Goal: Use online tool/utility: Utilize a website feature to perform a specific function

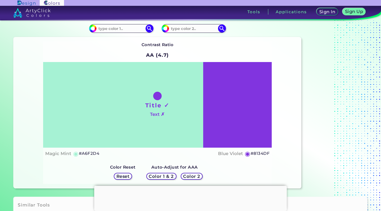
scroll to position [24, 0]
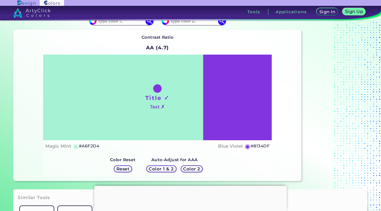
click at [123, 167] on h5 "Reset" at bounding box center [123, 169] width 12 height 4
click at [97, 146] on h5 "#A6F2D4" at bounding box center [89, 145] width 20 height 7
click at [106, 146] on div "Magic Mint ◉ #A6F2D4 copied Blue Violet ◉ #8134DF" at bounding box center [157, 146] width 224 height 8
click at [92, 147] on h5 "#A6F2D4" at bounding box center [89, 145] width 20 height 7
click at [92, 147] on h5 "#A6F2D4 copied" at bounding box center [89, 145] width 20 height 7
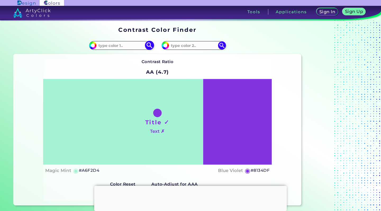
click at [130, 45] on input at bounding box center [121, 45] width 49 height 7
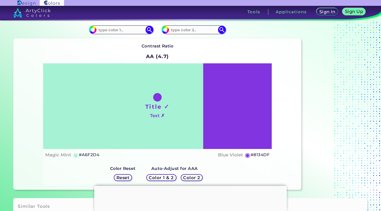
scroll to position [15, 0]
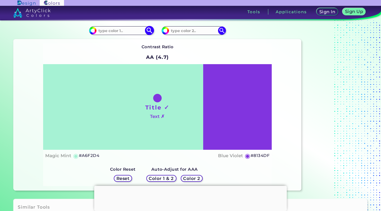
click at [115, 30] on input at bounding box center [121, 30] width 49 height 7
type input "#f1f5f9"
click at [149, 31] on img at bounding box center [149, 30] width 9 height 9
type input "#f1f5f9"
type input "#F1F5F9"
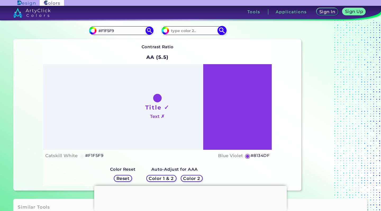
click at [192, 30] on input at bounding box center [193, 30] width 49 height 7
type input "#36597d"
click at [221, 30] on img at bounding box center [221, 30] width 9 height 9
type input "#36597d"
type input "#36597D"
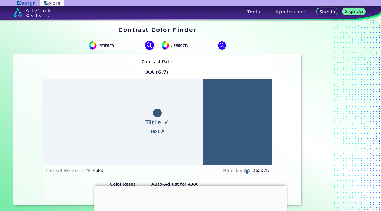
click at [136, 45] on input "#F1F5F9" at bounding box center [121, 45] width 49 height 7
type input "#"
click at [148, 45] on img at bounding box center [149, 45] width 9 height 9
click at [149, 44] on img at bounding box center [149, 45] width 9 height 9
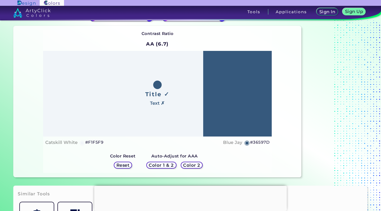
scroll to position [32, 0]
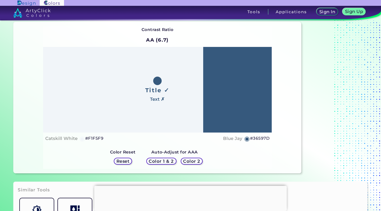
click at [163, 161] on h5 "Color 1 & 2" at bounding box center [161, 161] width 26 height 4
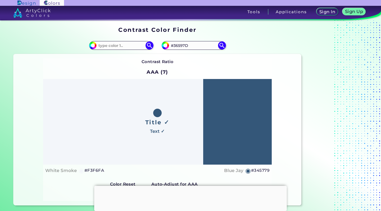
scroll to position [27, 0]
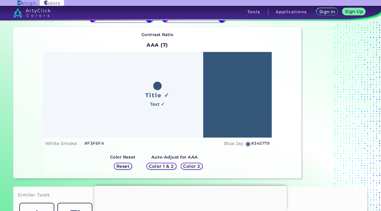
click at [164, 167] on h5 "Color 1 & 2" at bounding box center [161, 166] width 26 height 4
click at [164, 167] on h5 "Color 1 & 2" at bounding box center [161, 166] width 24 height 4
click at [194, 164] on h5 "Color 2" at bounding box center [192, 166] width 18 height 4
click at [166, 167] on h5 "Color 1 & 2" at bounding box center [161, 166] width 24 height 4
click at [166, 167] on h5 "Color 1 & 2" at bounding box center [161, 166] width 26 height 4
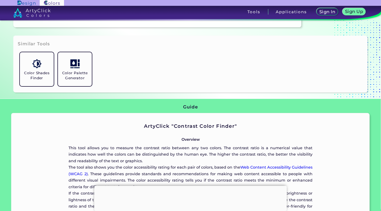
scroll to position [200, 0]
